Goal: Task Accomplishment & Management: Manage account settings

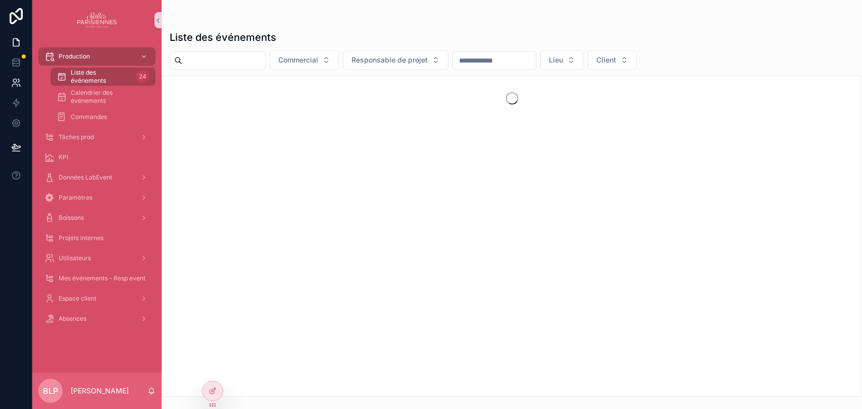
drag, startPoint x: 0, startPoint y: 0, endPoint x: 15, endPoint y: 82, distance: 83.2
click at [15, 82] on icon at bounding box center [15, 81] width 4 height 4
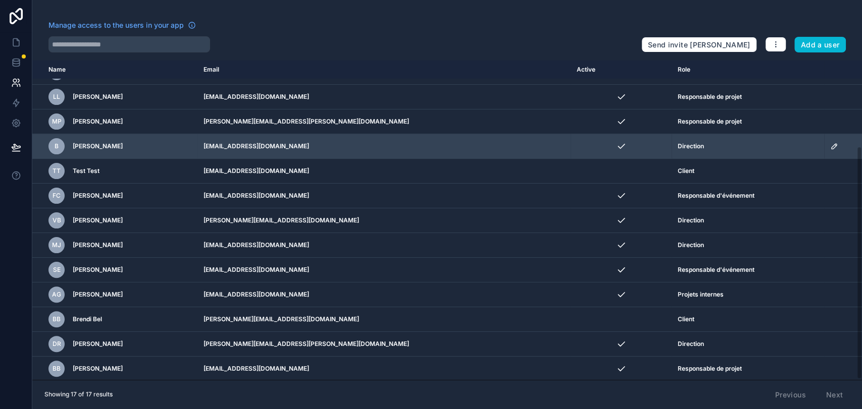
scroll to position [118, 0]
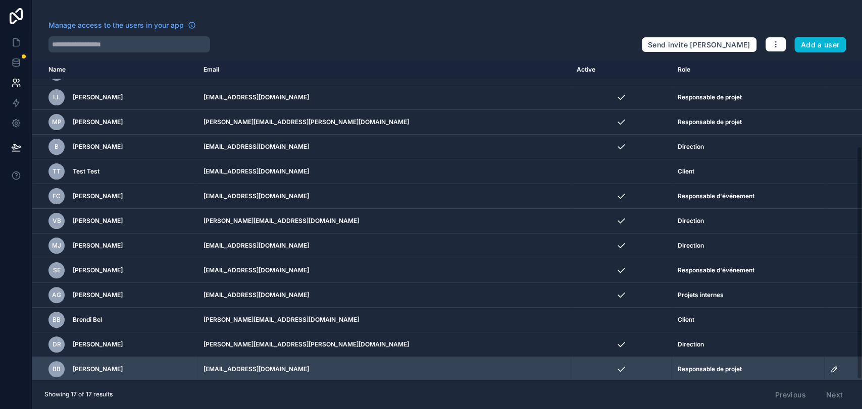
click at [830, 366] on icon "scrollable content" at bounding box center [834, 370] width 8 height 8
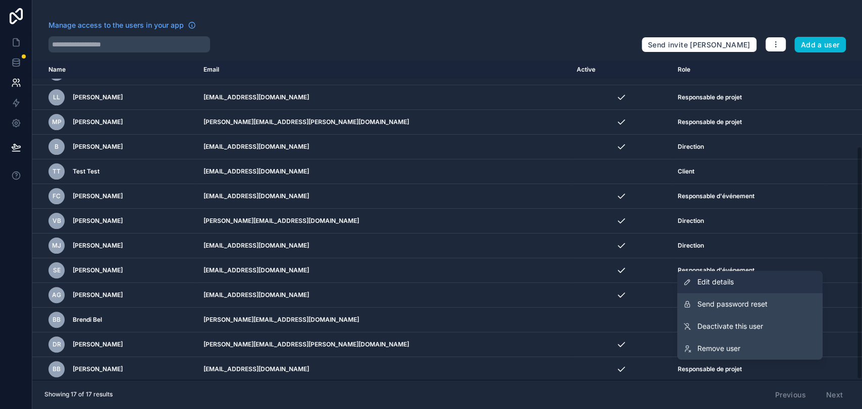
click at [711, 276] on link "Edit details" at bounding box center [749, 282] width 145 height 22
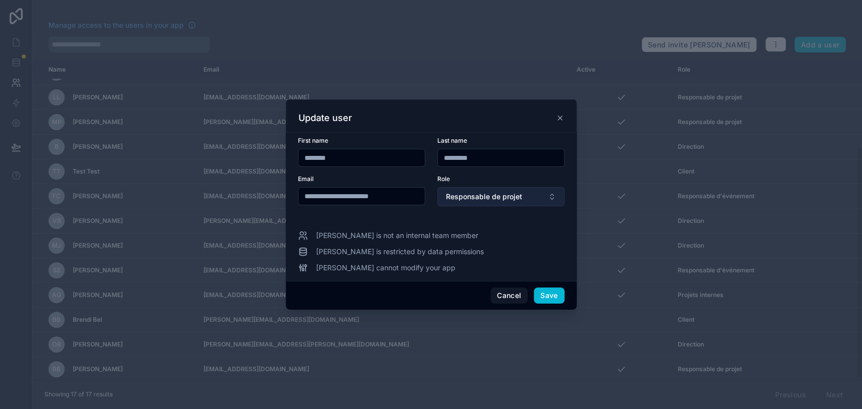
click at [477, 192] on span "Responsable de projet" at bounding box center [484, 197] width 76 height 10
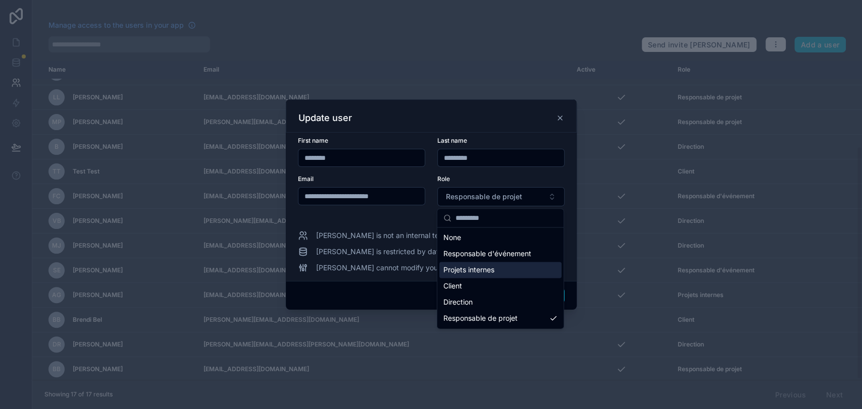
click at [474, 273] on span "Projets internes" at bounding box center [468, 270] width 51 height 10
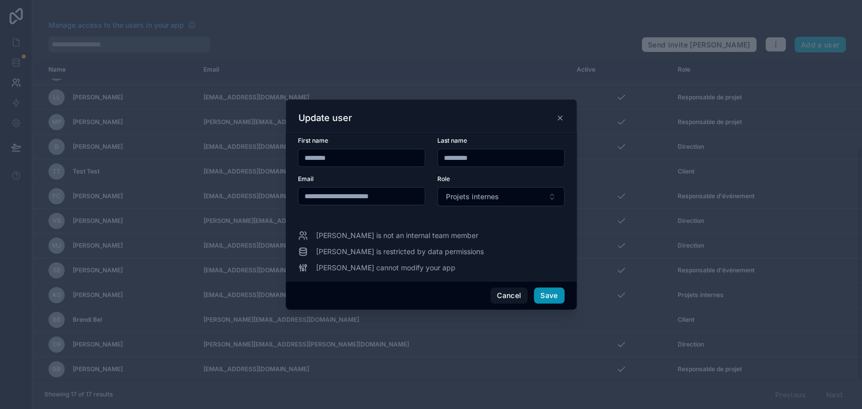
click at [553, 302] on button "Save" at bounding box center [549, 296] width 30 height 16
